Goal: Check status: Check status

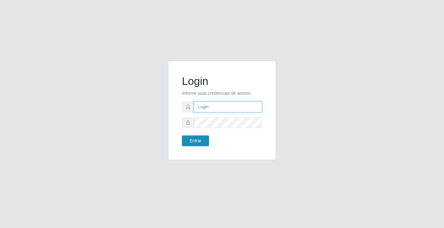
type input "[EMAIL_ADDRESS][DOMAIN_NAME]"
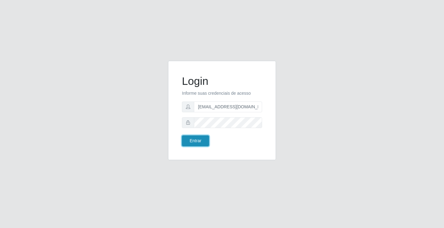
click at [197, 144] on button "Entrar" at bounding box center [195, 140] width 27 height 11
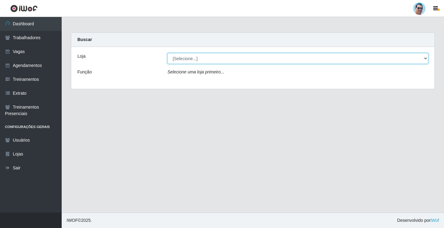
click at [201, 59] on select "[Selecione...] Mercadinho Extrabom" at bounding box center [297, 58] width 261 height 11
select select "175"
click at [167, 53] on select "[Selecione...] Mercadinho Extrabom" at bounding box center [297, 58] width 261 height 11
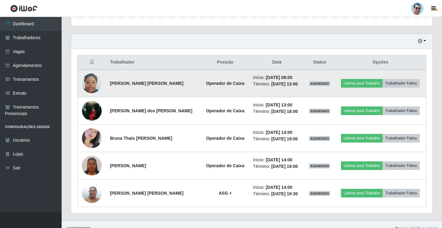
scroll to position [209, 0]
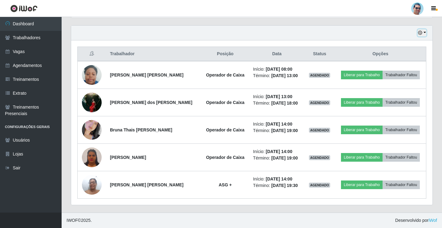
click at [421, 33] on icon "button" at bounding box center [420, 33] width 4 height 4
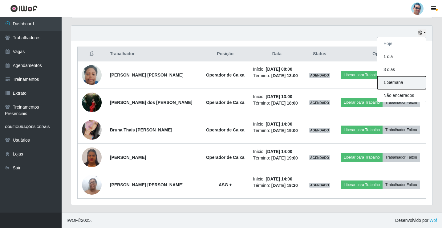
click at [396, 77] on button "1 Semana" at bounding box center [402, 82] width 49 height 13
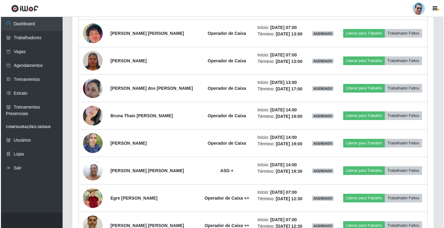
scroll to position [579, 0]
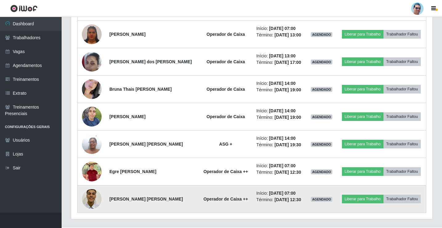
click at [94, 203] on img at bounding box center [92, 199] width 20 height 26
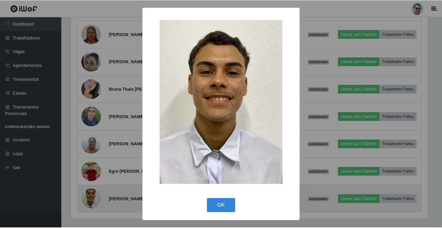
scroll to position [128, 359]
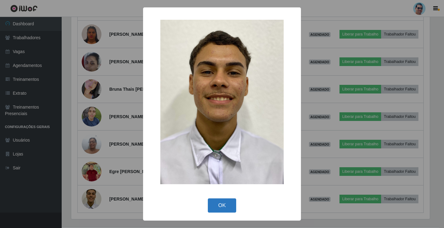
click at [225, 204] on button "OK" at bounding box center [222, 205] width 29 height 14
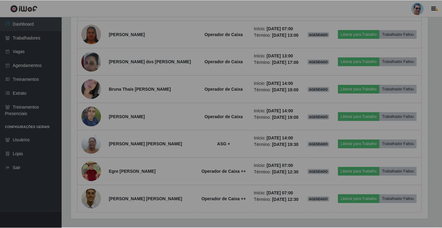
scroll to position [128, 362]
